Goal: Task Accomplishment & Management: Use online tool/utility

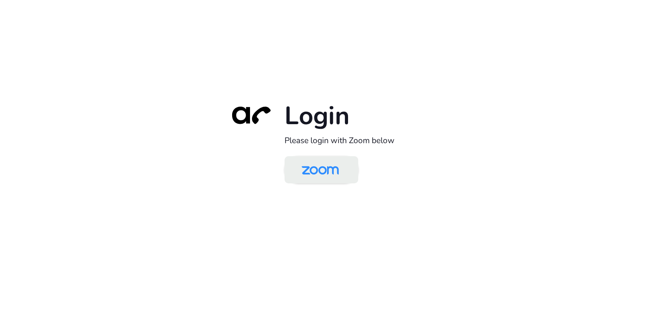
click at [294, 174] on img at bounding box center [319, 170] width 53 height 25
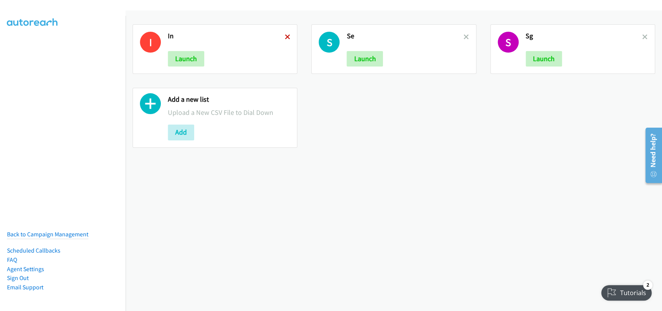
click at [284, 39] on icon at bounding box center [286, 37] width 5 height 5
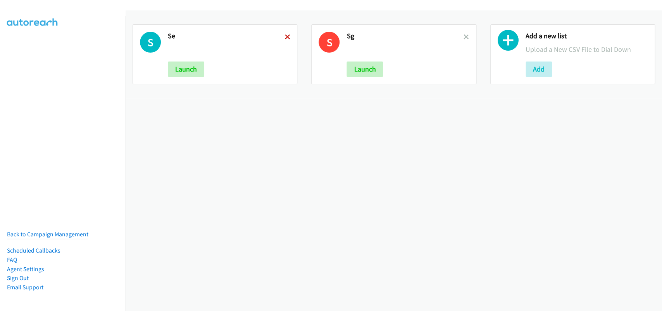
drag, startPoint x: 0, startPoint y: 0, endPoint x: 285, endPoint y: 39, distance: 287.4
click at [285, 39] on icon at bounding box center [286, 37] width 5 height 5
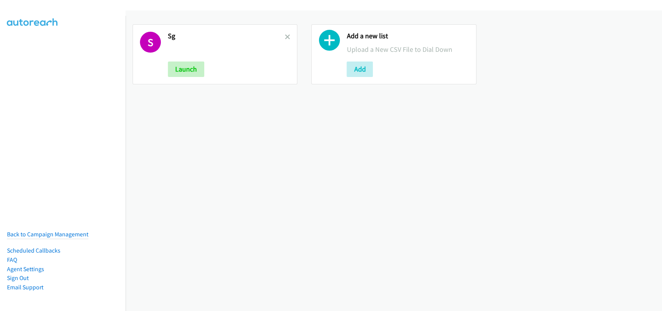
click at [285, 39] on icon at bounding box center [286, 37] width 5 height 5
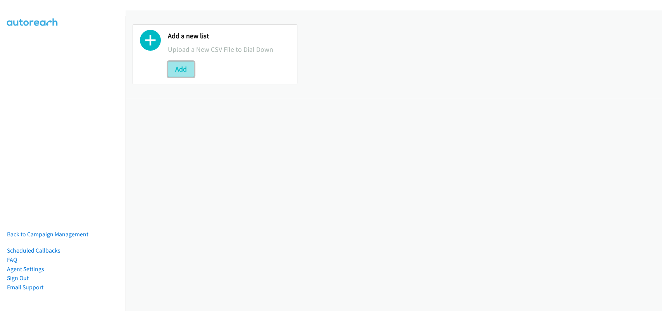
click at [172, 68] on button "Add" at bounding box center [181, 69] width 26 height 15
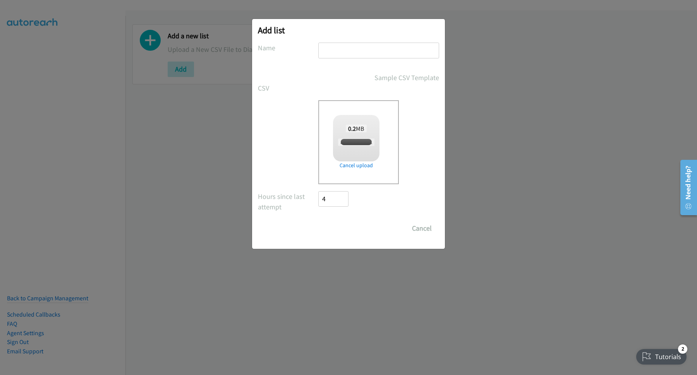
click at [353, 55] on input "text" at bounding box center [378, 51] width 121 height 16
checkbox input "true"
type input "SE"
click at [348, 232] on input "Save List" at bounding box center [338, 228] width 41 height 15
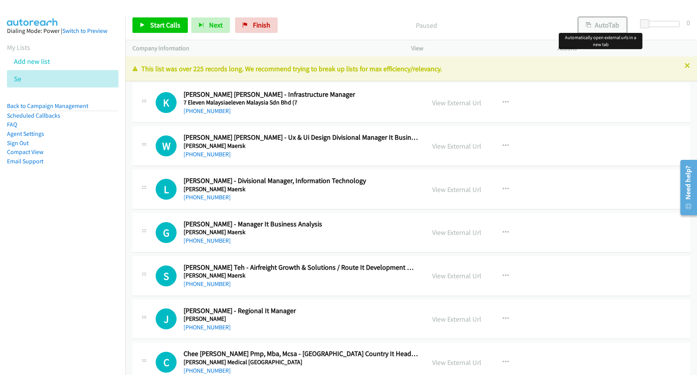
drag, startPoint x: 611, startPoint y: 28, endPoint x: 514, endPoint y: 29, distance: 96.9
click at [610, 29] on button "AutoTab" at bounding box center [603, 24] width 48 height 15
click at [170, 21] on link "Start Calls" at bounding box center [159, 24] width 55 height 15
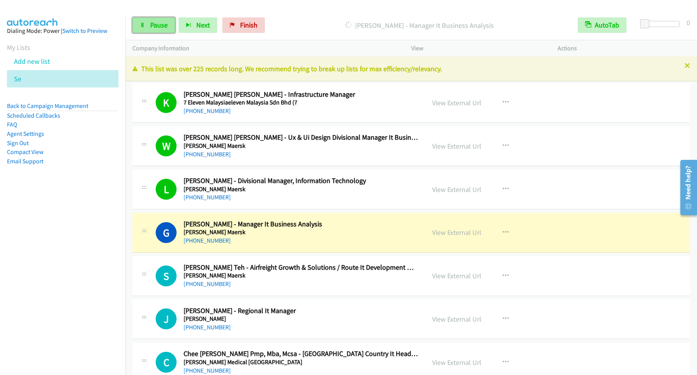
click at [155, 25] on span "Pause" at bounding box center [158, 25] width 17 height 9
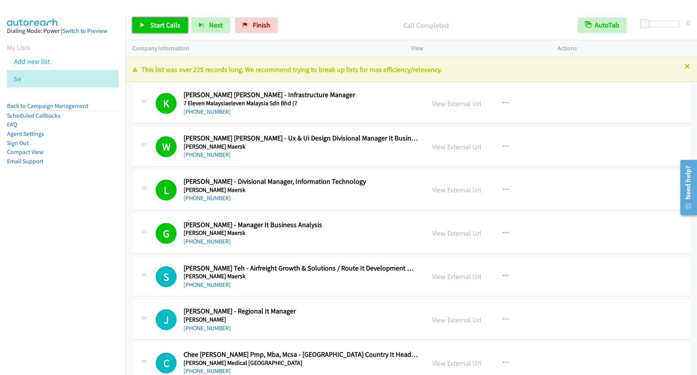
click at [172, 24] on span "Start Calls" at bounding box center [165, 25] width 30 height 9
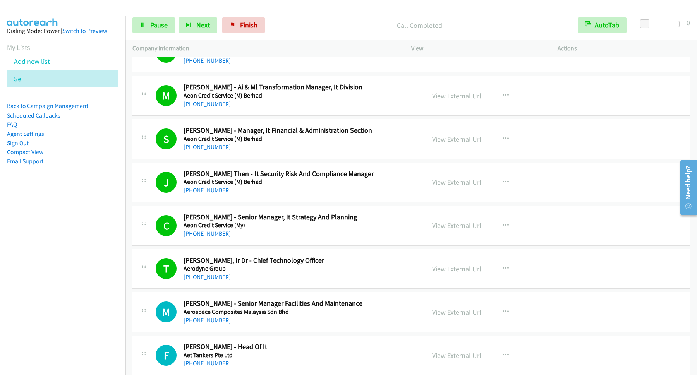
scroll to position [523, 0]
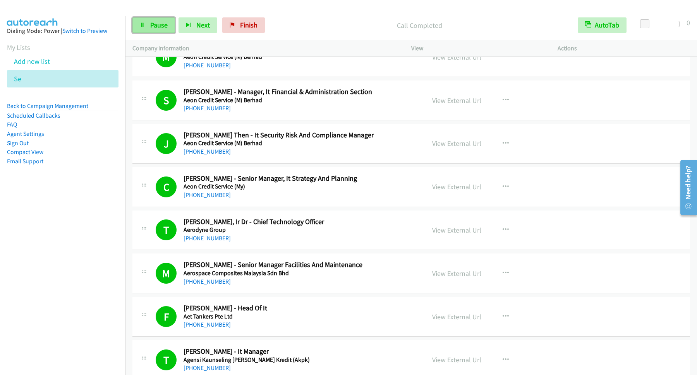
click at [157, 29] on span "Pause" at bounding box center [158, 25] width 17 height 9
click at [160, 23] on span "Start Calls" at bounding box center [165, 25] width 30 height 9
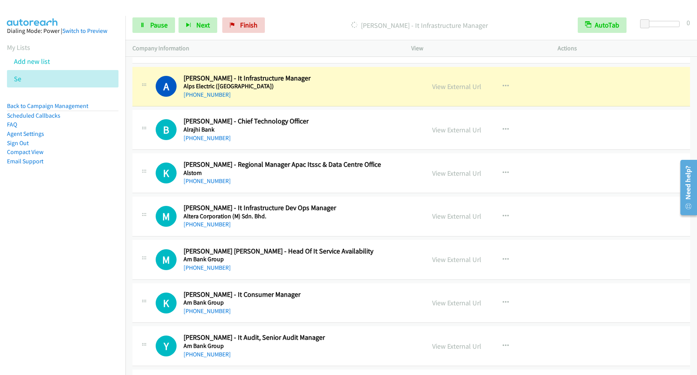
scroll to position [1255, 0]
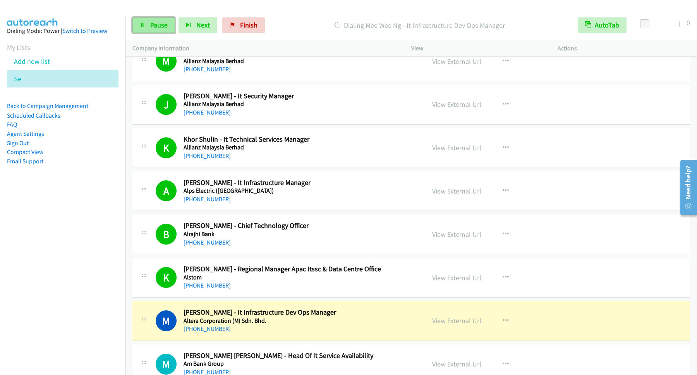
click at [156, 26] on span "Pause" at bounding box center [158, 25] width 17 height 9
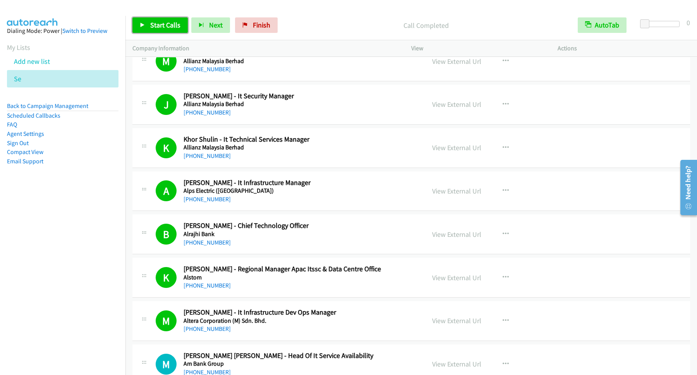
click at [174, 25] on span "Start Calls" at bounding box center [165, 25] width 30 height 9
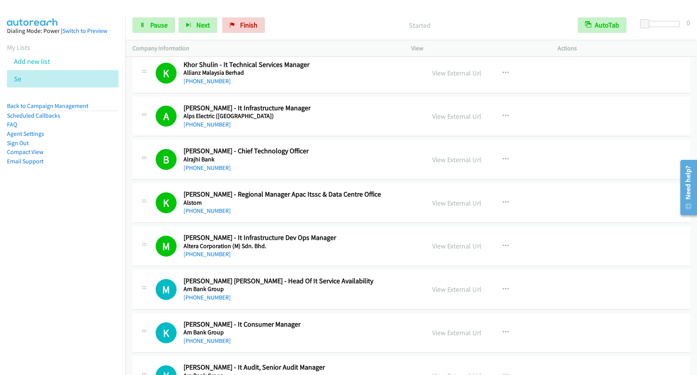
scroll to position [1360, 0]
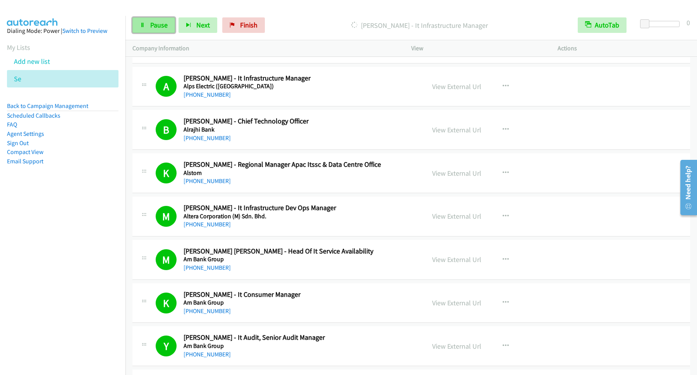
drag, startPoint x: 147, startPoint y: 23, endPoint x: 150, endPoint y: 28, distance: 5.7
click at [152, 23] on link "Pause" at bounding box center [153, 24] width 43 height 15
click at [160, 27] on span "Start Calls" at bounding box center [165, 25] width 30 height 9
click at [159, 27] on span "Pause" at bounding box center [158, 25] width 17 height 9
click at [161, 27] on span "Start Calls" at bounding box center [165, 25] width 30 height 9
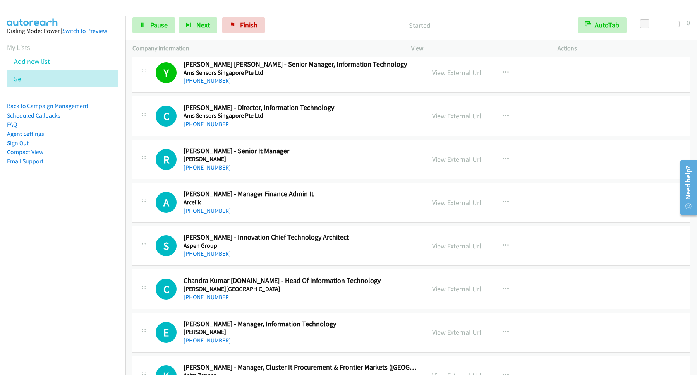
scroll to position [2719, 0]
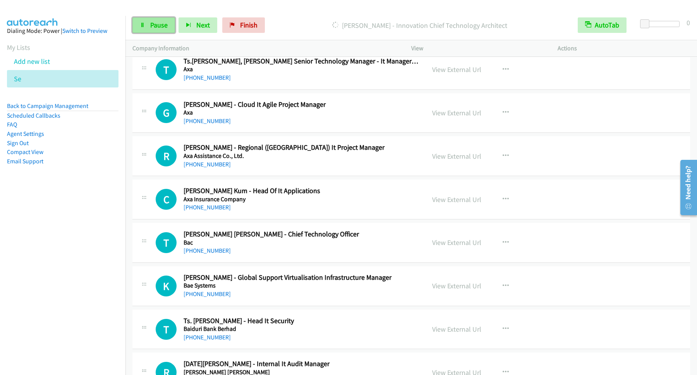
click at [155, 27] on span "Pause" at bounding box center [158, 25] width 17 height 9
click at [160, 21] on link "Start Calls" at bounding box center [159, 24] width 55 height 15
click at [157, 26] on span "Pause" at bounding box center [158, 25] width 17 height 9
click at [64, 108] on link "Back to Campaign Management" at bounding box center [47, 105] width 81 height 7
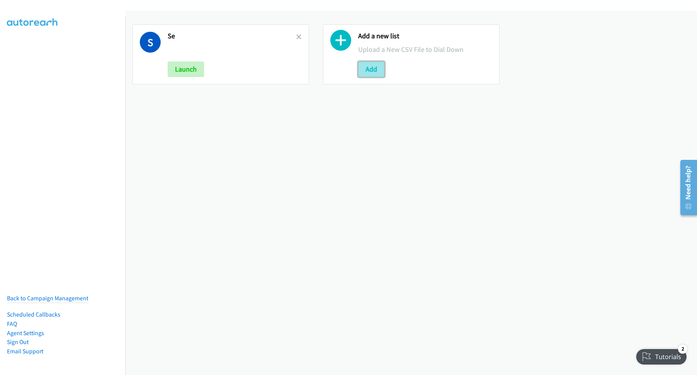
click at [368, 72] on button "Add" at bounding box center [371, 69] width 26 height 15
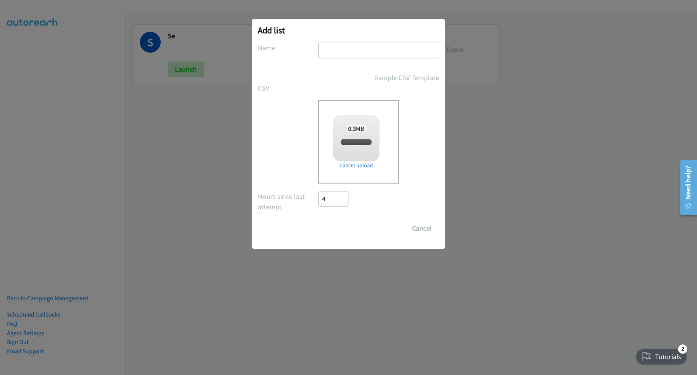
click at [374, 50] on input "text" at bounding box center [378, 51] width 121 height 16
type input "SE IDF"
checkbox input "true"
type input "SE ID"
click at [318, 221] on input "Save List" at bounding box center [338, 228] width 41 height 15
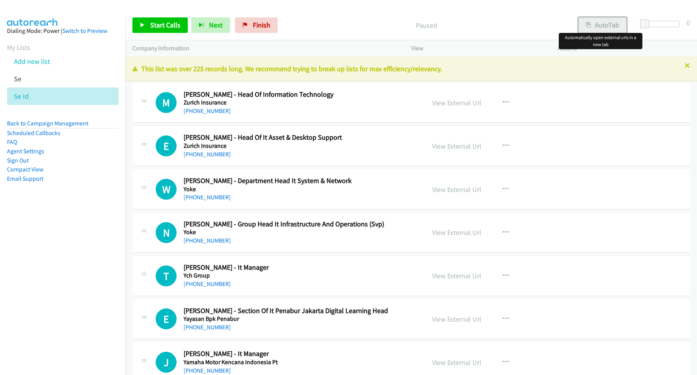
click at [602, 26] on button "AutoTab" at bounding box center [603, 24] width 48 height 15
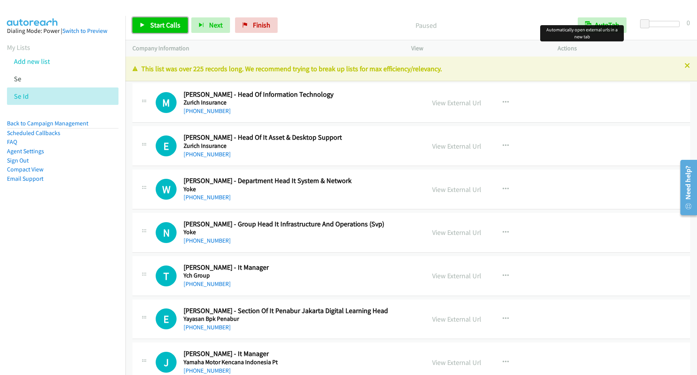
click at [174, 25] on span "Start Calls" at bounding box center [165, 25] width 30 height 9
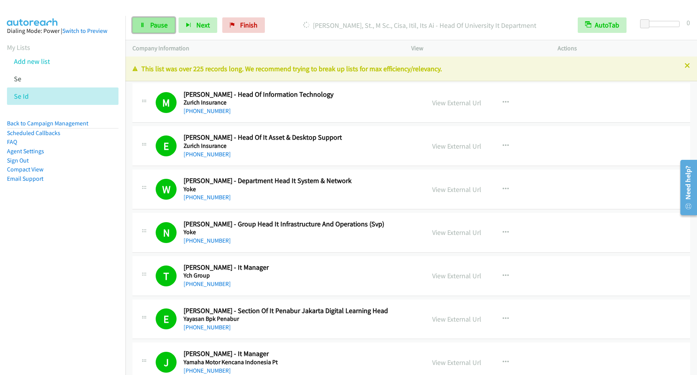
click at [165, 23] on span "Pause" at bounding box center [158, 25] width 17 height 9
click at [168, 20] on link "Start Calls" at bounding box center [159, 24] width 55 height 15
click at [161, 23] on span "Pause" at bounding box center [158, 25] width 17 height 9
click at [190, 23] on div "Start Calls Pause Next Finish" at bounding box center [206, 24] width 149 height 15
click at [183, 23] on link "Start Calls" at bounding box center [159, 24] width 55 height 15
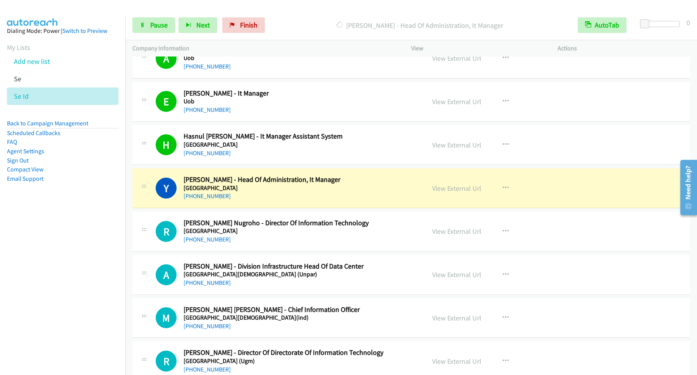
scroll to position [732, 0]
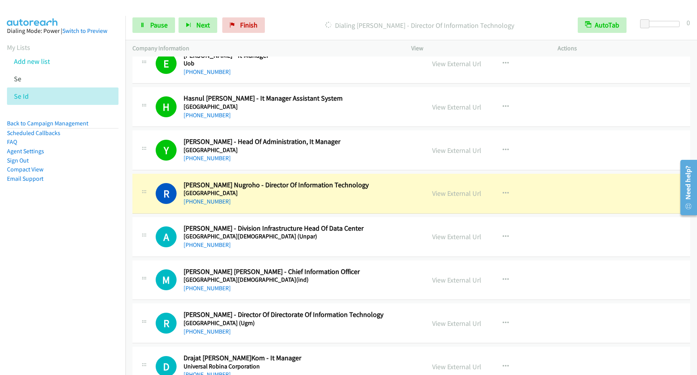
click at [165, 33] on div "Start Calls Pause Next Finish [PERSON_NAME] - Director Of Information Technolog…" at bounding box center [412, 25] width 572 height 30
click at [164, 31] on link "Pause" at bounding box center [153, 24] width 43 height 15
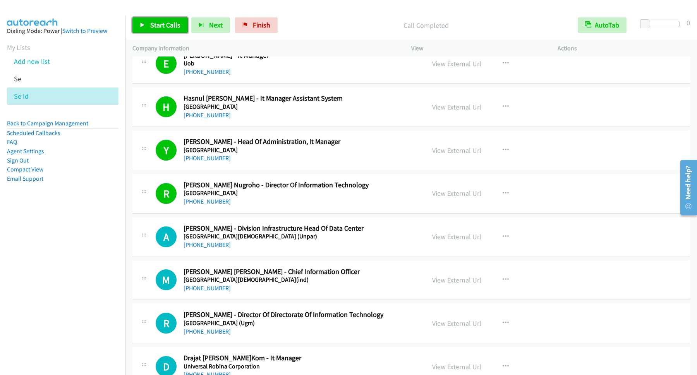
drag, startPoint x: 167, startPoint y: 21, endPoint x: 190, endPoint y: 37, distance: 27.9
click at [168, 21] on span "Start Calls" at bounding box center [165, 25] width 30 height 9
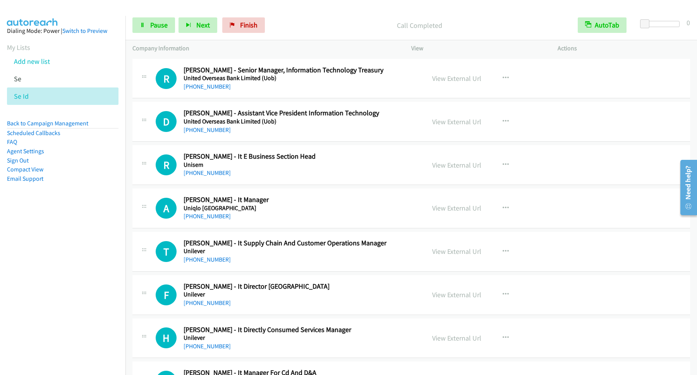
scroll to position [1046, 0]
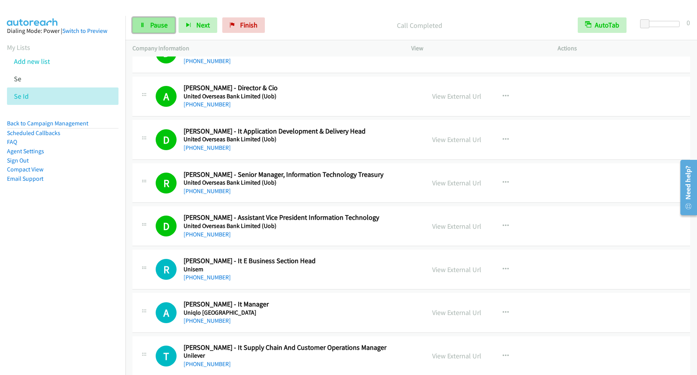
click at [160, 31] on link "Pause" at bounding box center [153, 24] width 43 height 15
